Goal: Transaction & Acquisition: Purchase product/service

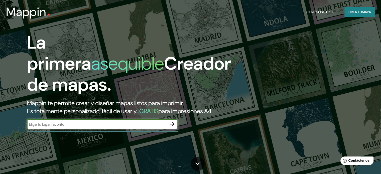
click at [66, 127] on input "text" at bounding box center [97, 125] width 140 height 6
click at [171, 126] on icon "button" at bounding box center [172, 124] width 4 height 4
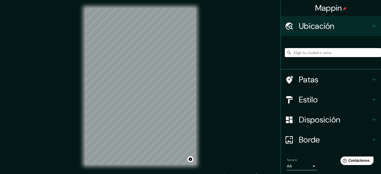
click at [307, 55] on input "Elige tu ciudad o zona" at bounding box center [333, 52] width 96 height 9
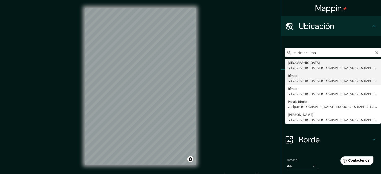
type input "Rimac, Lima, Provincia de Lima, Perú"
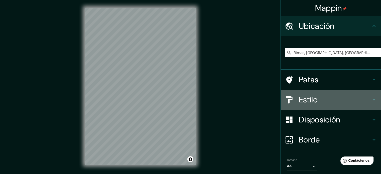
click at [323, 100] on h4 "Estilo" at bounding box center [335, 100] width 72 height 10
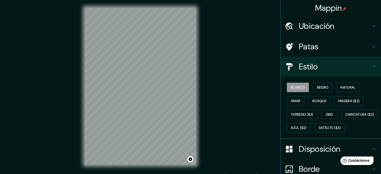
click at [308, 88] on div "Blanco Negro Natural Amar Bosque Madera ($2) Terreno ($2) Gris Caricatura ($2) …" at bounding box center [333, 108] width 96 height 54
click at [317, 88] on font "Negro" at bounding box center [323, 87] width 12 height 5
click at [308, 70] on font "Estilo" at bounding box center [308, 66] width 19 height 11
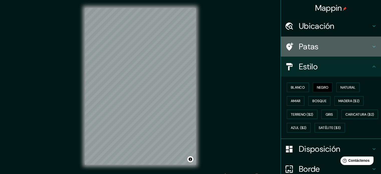
click at [317, 51] on h4 "Patas" at bounding box center [335, 47] width 72 height 10
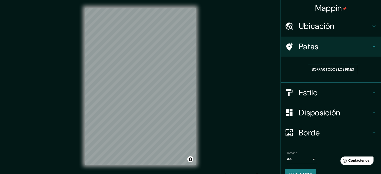
click at [317, 51] on h4 "Patas" at bounding box center [335, 47] width 72 height 10
click at [330, 31] on div "Ubicación" at bounding box center [331, 26] width 100 height 20
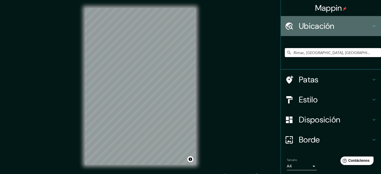
click at [330, 30] on font "Ubicación" at bounding box center [317, 26] width 36 height 11
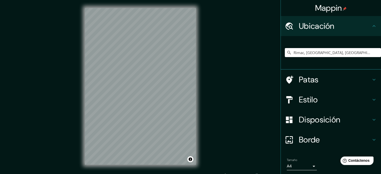
click at [313, 115] on font "Disposición" at bounding box center [319, 119] width 41 height 11
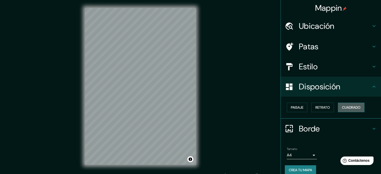
click at [338, 107] on button "Cuadrado" at bounding box center [351, 108] width 27 height 10
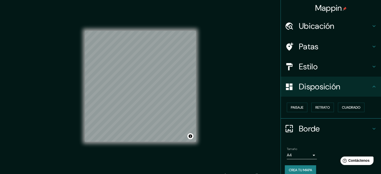
click at [294, 28] on div at bounding box center [292, 26] width 14 height 9
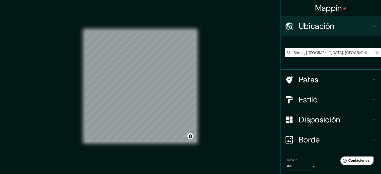
click at [303, 54] on input "Rimac, Lima, Provincia de Lima, Perú" at bounding box center [333, 52] width 96 height 9
click at [370, 52] on input "Rimac, Lima, Provincia de Lima, Perú" at bounding box center [333, 52] width 96 height 9
click at [375, 53] on icon "Claro" at bounding box center [377, 53] width 4 height 4
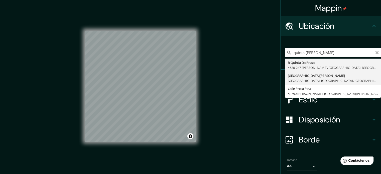
type input "Calle Quinta De Presa, Lima, Provincia de Lima, Perú"
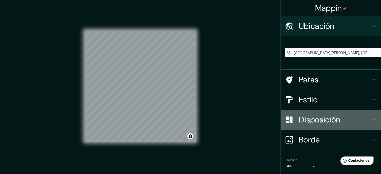
click at [299, 119] on font "Disposición" at bounding box center [319, 119] width 41 height 11
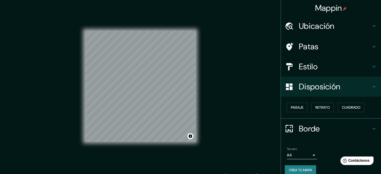
click at [324, 94] on div "Disposición" at bounding box center [331, 87] width 100 height 20
click at [316, 128] on font "Borde" at bounding box center [309, 129] width 21 height 11
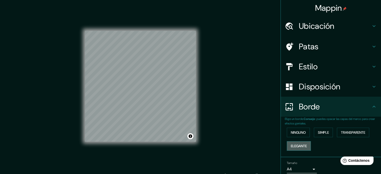
click at [292, 144] on font "Elegante" at bounding box center [299, 146] width 16 height 5
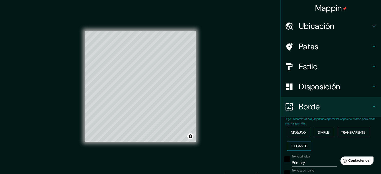
click at [292, 144] on font "Elegante" at bounding box center [299, 146] width 16 height 5
type input "177"
type input "35"
type input "18"
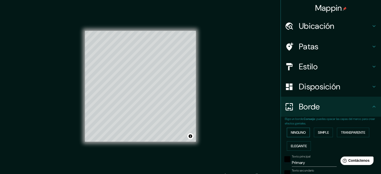
drag, startPoint x: 292, startPoint y: 138, endPoint x: 294, endPoint y: 133, distance: 6.0
click at [293, 137] on div "Ninguno Simple Transparente Elegante" at bounding box center [333, 139] width 96 height 27
click at [294, 132] on font "Ninguno" at bounding box center [298, 132] width 15 height 5
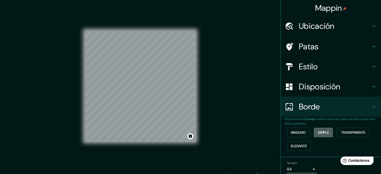
click at [320, 131] on font "Simple" at bounding box center [323, 132] width 11 height 5
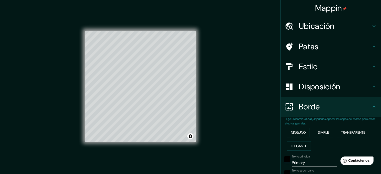
click at [293, 131] on font "Ninguno" at bounding box center [298, 132] width 15 height 5
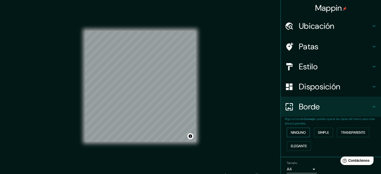
scroll to position [17, 0]
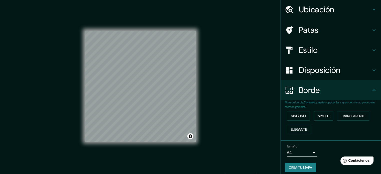
click at [297, 152] on body "Mappin Ubicación Calle Quinta De Presa, Lima, Provincia de Lima, Perú Patas Est…" at bounding box center [190, 87] width 381 height 174
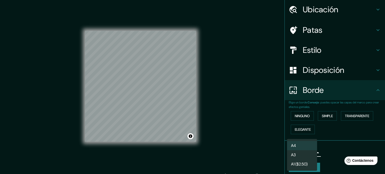
click at [299, 156] on li "A3" at bounding box center [302, 154] width 30 height 9
type input "a4"
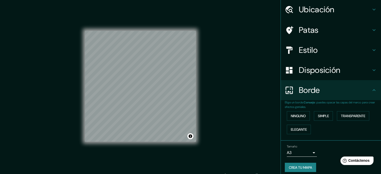
click at [318, 48] on h4 "Estilo" at bounding box center [335, 50] width 72 height 10
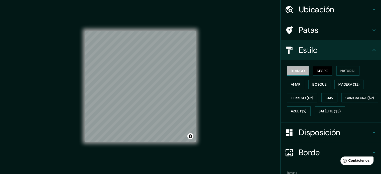
click at [302, 71] on button "Blanco" at bounding box center [298, 71] width 22 height 10
click at [317, 72] on font "Negro" at bounding box center [323, 71] width 12 height 5
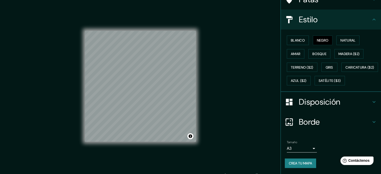
scroll to position [59, 0]
click at [302, 160] on font "Crea tu mapa" at bounding box center [300, 163] width 23 height 7
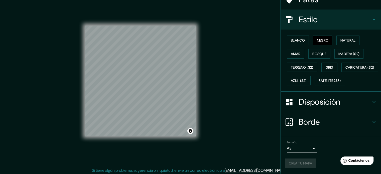
scroll to position [7, 0]
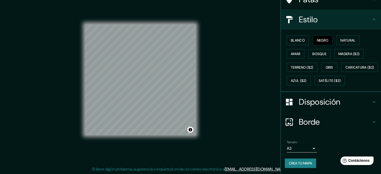
click at [298, 162] on font "Crea tu mapa" at bounding box center [300, 163] width 23 height 5
click at [289, 166] on font "Crea tu mapa" at bounding box center [300, 163] width 23 height 5
click at [289, 161] on font "Crea tu mapa" at bounding box center [300, 163] width 23 height 7
drag, startPoint x: 289, startPoint y: 163, endPoint x: 313, endPoint y: 168, distance: 24.5
click at [289, 163] on div "Crea tu mapa" at bounding box center [331, 164] width 92 height 10
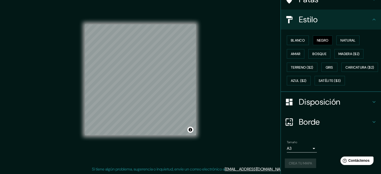
click at [330, 34] on div "Blanco Negro Natural Amar Bosque Madera ($2) Terreno ($2) Gris Caricatura ($2) …" at bounding box center [333, 61] width 96 height 54
click at [322, 38] on font "Negro" at bounding box center [323, 40] width 12 height 5
click at [302, 107] on font "Disposición" at bounding box center [319, 102] width 41 height 11
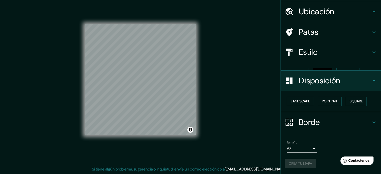
scroll to position [6, 0]
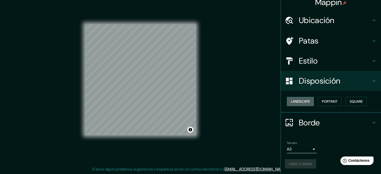
click at [307, 104] on button "Landscape" at bounding box center [300, 101] width 27 height 9
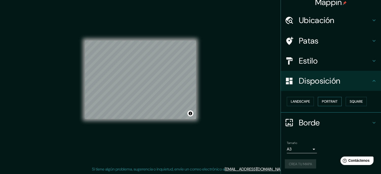
click at [318, 102] on button "Portrait" at bounding box center [330, 101] width 24 height 9
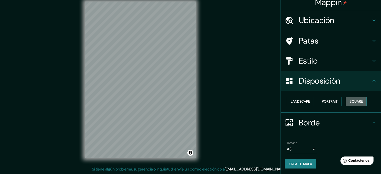
click at [349, 102] on button "Square" at bounding box center [356, 101] width 21 height 9
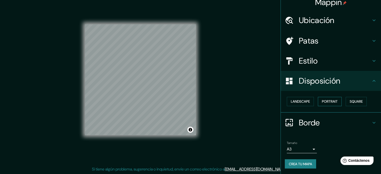
click at [336, 102] on button "Portrait" at bounding box center [330, 101] width 24 height 9
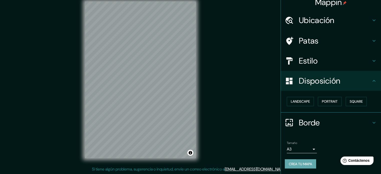
click at [293, 163] on font "Crea tu mapa" at bounding box center [300, 164] width 23 height 5
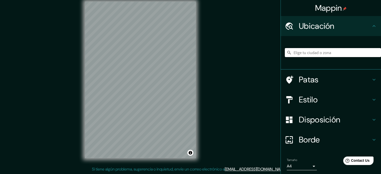
click at [320, 52] on input "Elige tu ciudad o zona" at bounding box center [333, 52] width 96 height 9
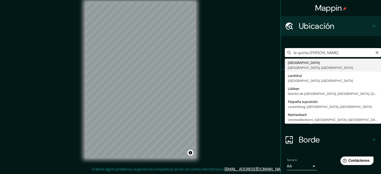
drag, startPoint x: 293, startPoint y: 53, endPoint x: 245, endPoint y: 53, distance: 47.4
click at [243, 55] on div "Mappin Ubicación la quinta de presa Leipzig Sajonia, Alemania Landshut Baviera,…" at bounding box center [190, 83] width 381 height 181
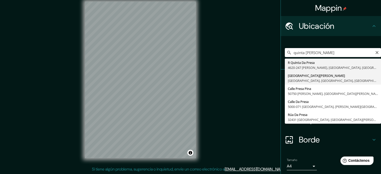
type input "Calle Quinta De Presa, Lima, Provincia de Lima, Perú"
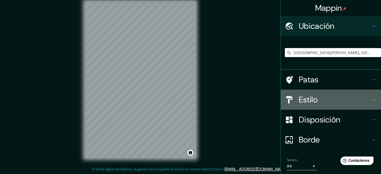
click at [302, 100] on font "Estilo" at bounding box center [308, 99] width 19 height 11
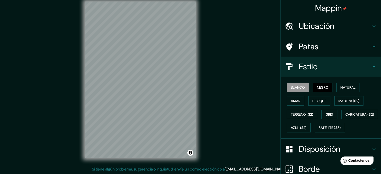
click at [317, 87] on font "Negro" at bounding box center [323, 87] width 12 height 5
click at [369, 70] on div "Estilo" at bounding box center [331, 67] width 100 height 20
click at [371, 68] on icon at bounding box center [374, 67] width 6 height 6
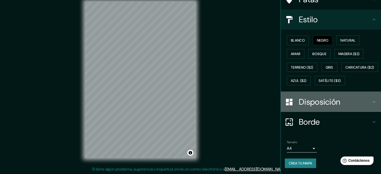
click at [310, 112] on div "Disposición" at bounding box center [331, 102] width 100 height 20
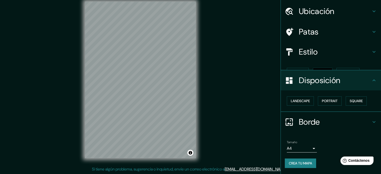
scroll to position [6, 0]
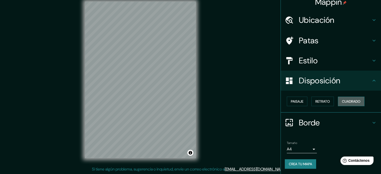
click at [344, 101] on font "Cuadrado" at bounding box center [351, 101] width 19 height 5
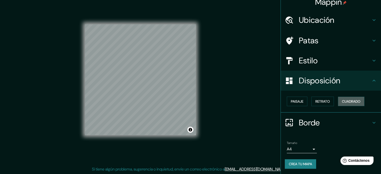
drag, startPoint x: 338, startPoint y: 102, endPoint x: 331, endPoint y: 102, distance: 7.3
click at [338, 102] on button "Cuadrado" at bounding box center [351, 102] width 27 height 10
click at [330, 102] on button "Retrato" at bounding box center [322, 102] width 23 height 10
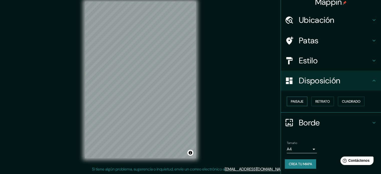
click at [300, 104] on font "Paisaje" at bounding box center [297, 101] width 13 height 7
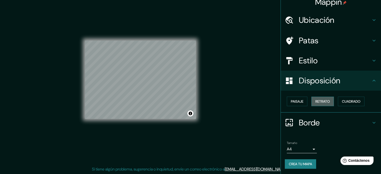
click at [311, 103] on button "Retrato" at bounding box center [322, 102] width 23 height 10
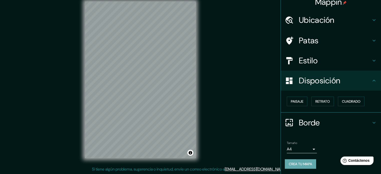
click at [299, 162] on font "Crea tu mapa" at bounding box center [300, 164] width 23 height 5
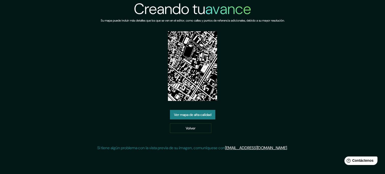
click at [196, 112] on font "Ver mapa de alta calidad" at bounding box center [192, 114] width 37 height 7
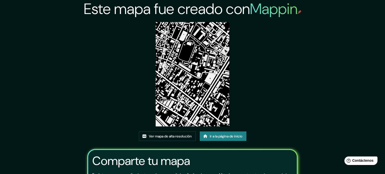
click at [159, 134] on font "Ver mapa de alta resolución" at bounding box center [170, 136] width 43 height 5
